Goal: Task Accomplishment & Management: Manage account settings

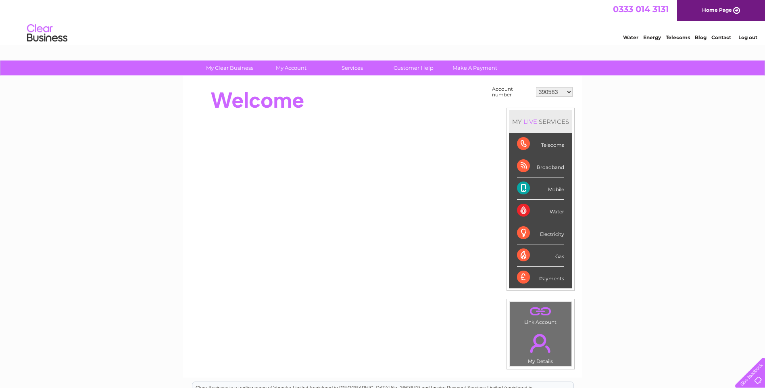
click at [546, 167] on div "Broadband" at bounding box center [540, 166] width 47 height 22
click at [568, 90] on select "390583 439207 2031908 30300482 30305122" at bounding box center [554, 92] width 37 height 10
click at [280, 65] on link "My Account" at bounding box center [291, 68] width 67 height 15
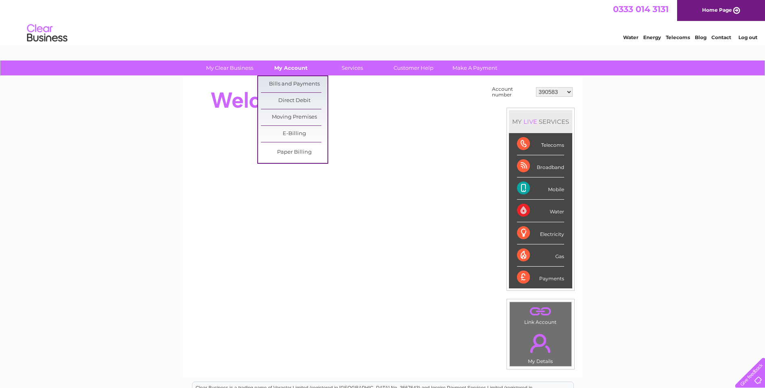
click at [295, 67] on link "My Account" at bounding box center [291, 68] width 67 height 15
click at [295, 86] on link "Bills and Payments" at bounding box center [294, 84] width 67 height 16
click at [298, 82] on link "Bills and Payments" at bounding box center [294, 84] width 67 height 16
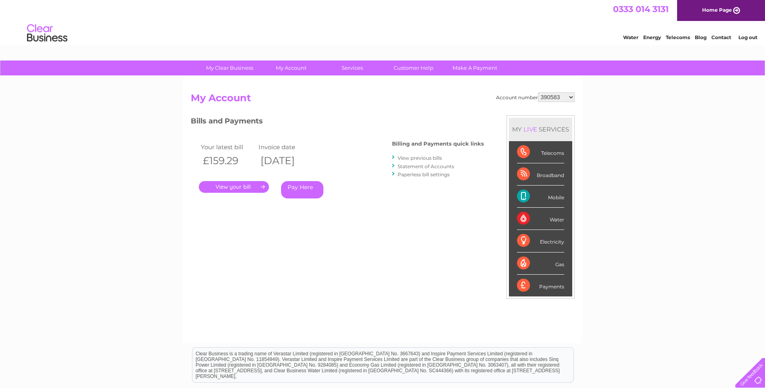
click at [572, 97] on select "390583 439207 2031908 30300482 30305122" at bounding box center [556, 97] width 37 height 10
select select "439207"
click at [538, 92] on select "390583 439207 2031908 30300482 30305122" at bounding box center [556, 97] width 37 height 10
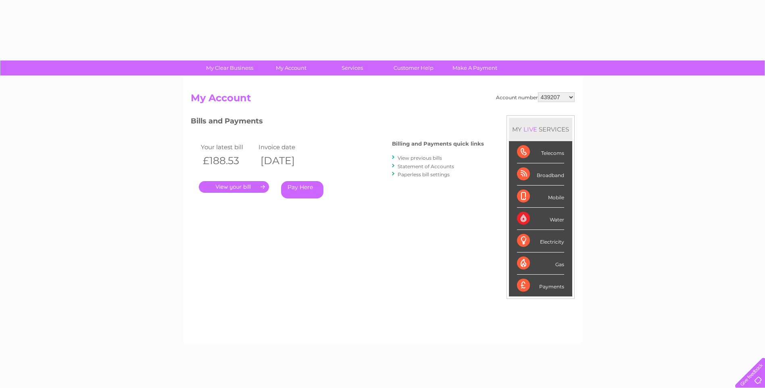
click at [574, 96] on select "390583 439207 2031908 30300482 30305122" at bounding box center [556, 97] width 37 height 10
drag, startPoint x: 572, startPoint y: 96, endPoint x: 573, endPoint y: 100, distance: 4.1
click at [572, 96] on select "390583 439207 2031908 30300482 30305122" at bounding box center [556, 97] width 37 height 10
click at [538, 92] on select "390583 439207 2031908 30300482 30305122" at bounding box center [556, 97] width 37 height 10
click at [572, 96] on select "390583 439207 2031908 30300482 30305122" at bounding box center [556, 97] width 37 height 10
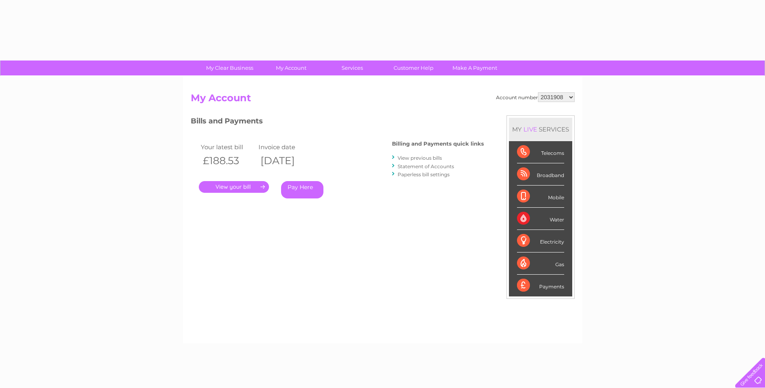
select select "30300482"
click at [538, 92] on select "390583 439207 2031908 30300482 30305122" at bounding box center [556, 97] width 37 height 10
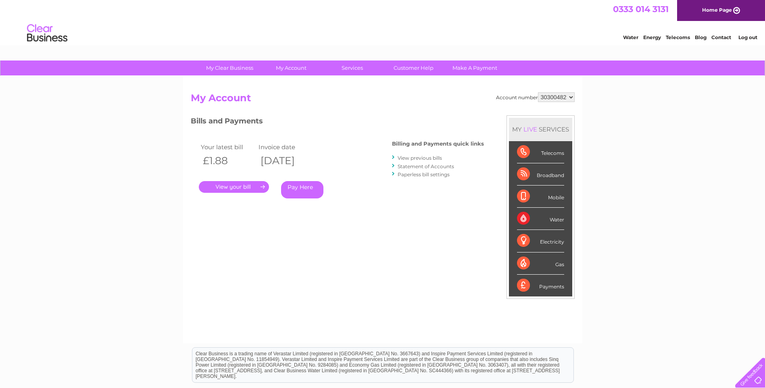
drag, startPoint x: 0, startPoint y: 0, endPoint x: 571, endPoint y: 96, distance: 579.2
click at [571, 96] on select "390583 439207 2031908 30300482 30305122" at bounding box center [556, 97] width 37 height 10
select select "30305122"
click at [538, 92] on select "390583 439207 2031908 30300482 30305122" at bounding box center [556, 97] width 37 height 10
click at [235, 190] on link "." at bounding box center [234, 187] width 70 height 12
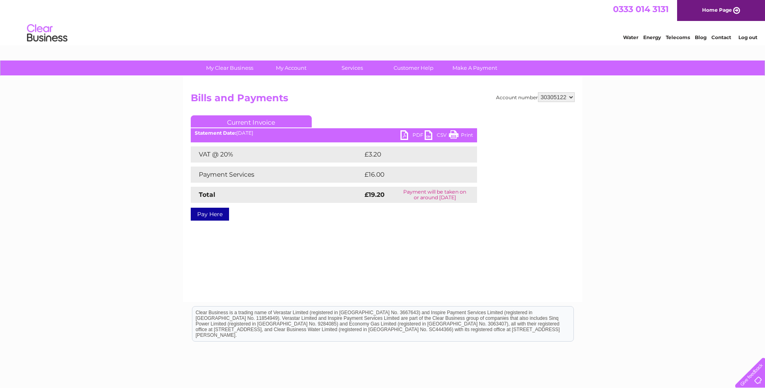
click at [456, 134] on link "Print" at bounding box center [461, 136] width 24 height 12
click at [748, 36] on link "Log out" at bounding box center [748, 37] width 19 height 6
